Goal: Transaction & Acquisition: Book appointment/travel/reservation

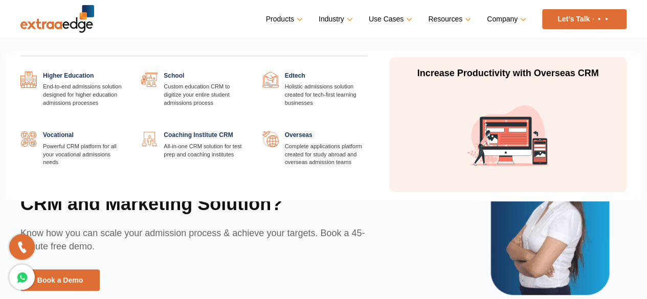
scroll to position [2293, 0]
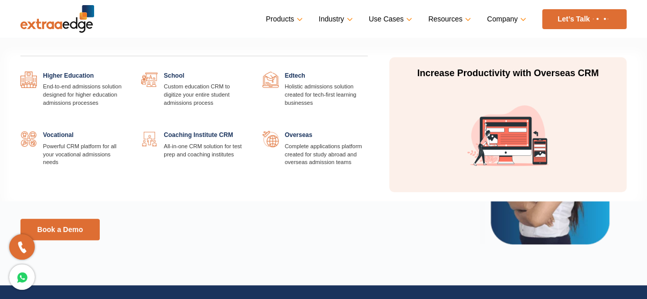
click at [126, 72] on link at bounding box center [126, 72] width 0 height 0
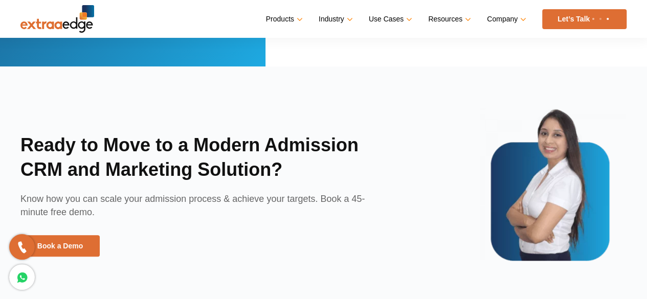
scroll to position [2285, 0]
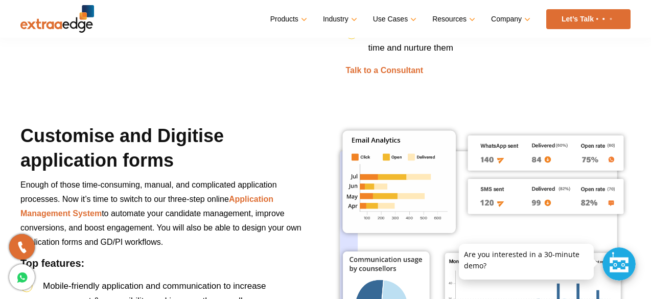
scroll to position [1637, 0]
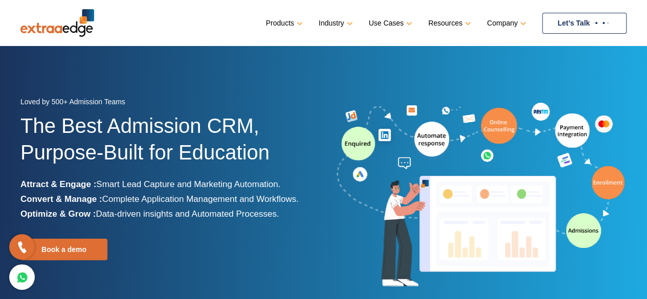
click at [565, 27] on link "Let’s Talk" at bounding box center [584, 23] width 84 height 21
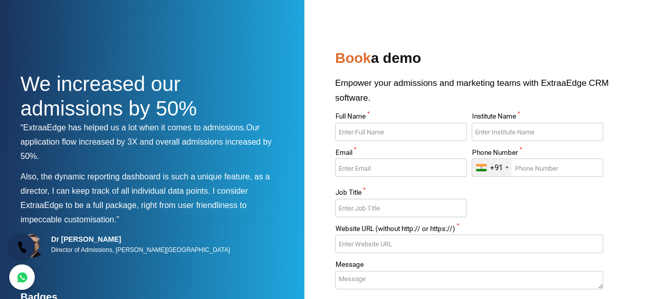
click at [23, 245] on icon at bounding box center [22, 247] width 12 height 15
